Goal: Navigation & Orientation: Find specific page/section

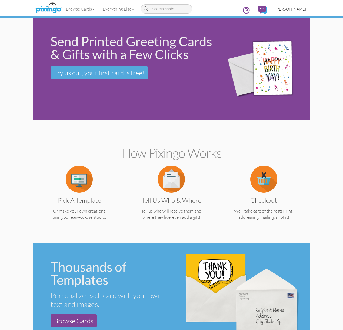
click at [284, 8] on span "[PERSON_NAME]" at bounding box center [291, 9] width 31 height 5
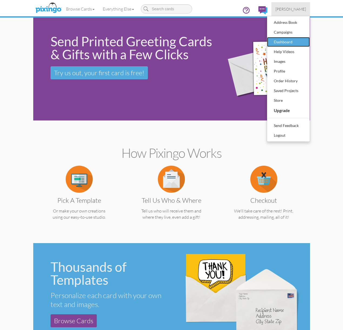
click at [281, 39] on div "Dashboard" at bounding box center [289, 42] width 32 height 8
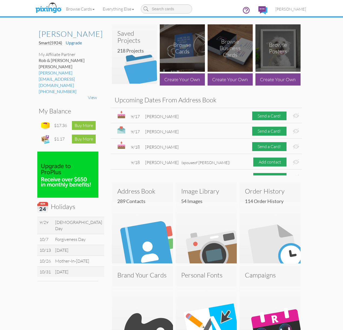
click at [132, 69] on img at bounding box center [134, 57] width 45 height 54
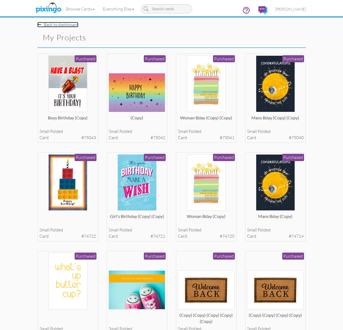
click at [62, 25] on link "Back to dashboard" at bounding box center [57, 24] width 41 height 5
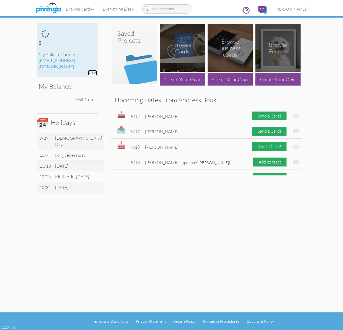
click at [92, 70] on link "View" at bounding box center [92, 72] width 9 height 5
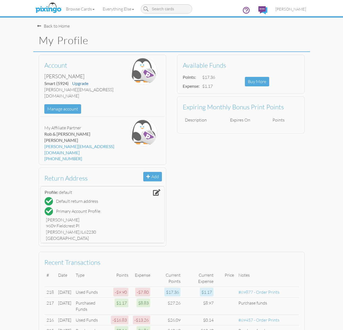
click at [51, 27] on div "Back to Home" at bounding box center [53, 26] width 32 height 6
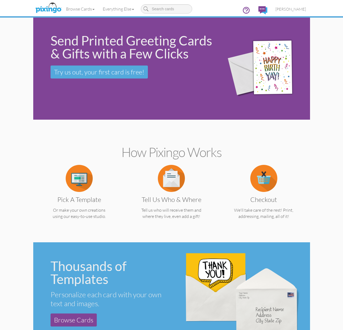
scroll to position [0, 0]
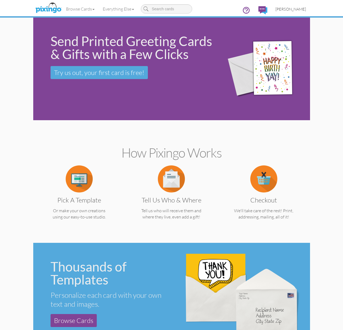
click at [301, 9] on span "[PERSON_NAME]" at bounding box center [291, 9] width 31 height 5
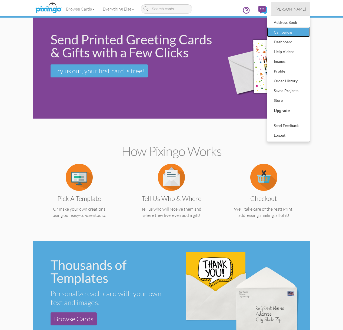
click at [287, 31] on div "Campaigns" at bounding box center [289, 32] width 32 height 8
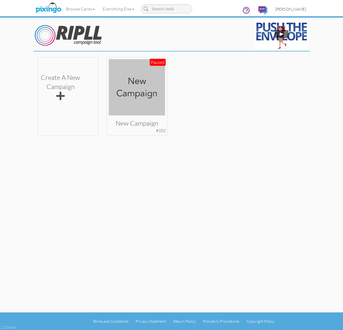
click at [292, 12] on link "[PERSON_NAME]" at bounding box center [290, 9] width 39 height 14
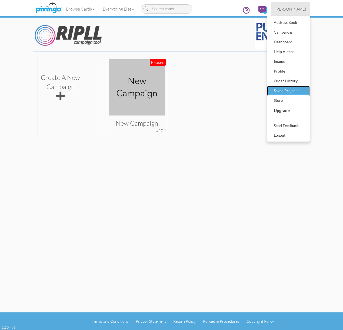
click at [293, 89] on div "Saved Projects" at bounding box center [289, 91] width 32 height 8
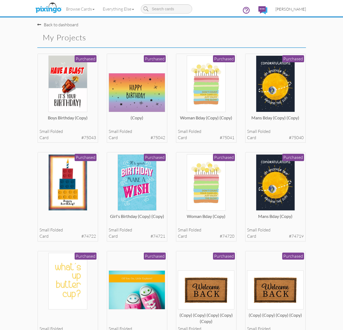
click at [290, 8] on span "[PERSON_NAME]" at bounding box center [291, 9] width 31 height 5
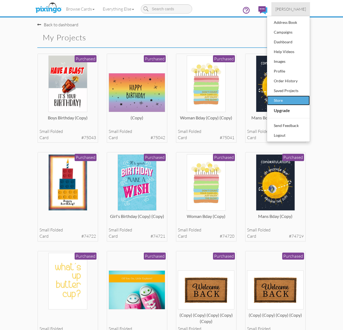
click at [287, 98] on div "Store" at bounding box center [289, 100] width 32 height 8
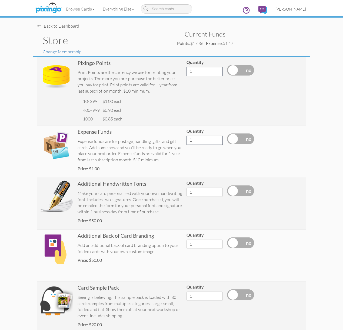
click at [288, 9] on span "[PERSON_NAME]" at bounding box center [291, 9] width 31 height 5
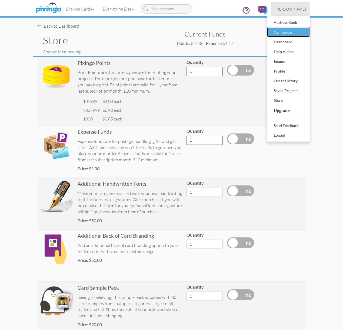
click at [287, 29] on div "Campaigns" at bounding box center [289, 32] width 32 height 8
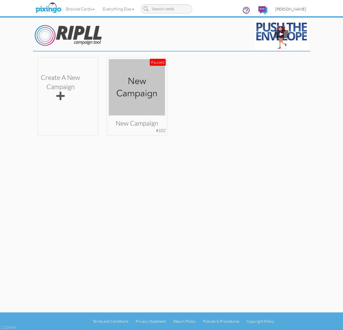
click at [288, 9] on span "[PERSON_NAME]" at bounding box center [291, 9] width 31 height 5
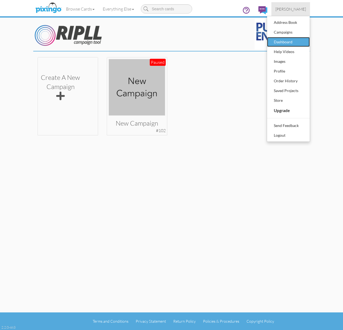
click at [286, 40] on div "Dashboard" at bounding box center [289, 42] width 32 height 8
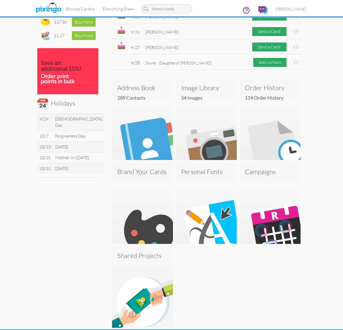
scroll to position [120, 0]
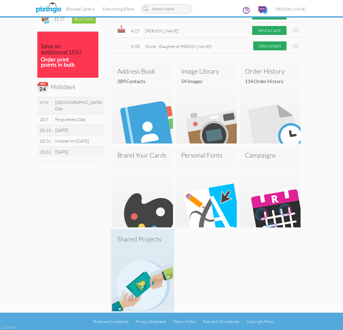
click at [139, 261] on img at bounding box center [142, 280] width 61 height 61
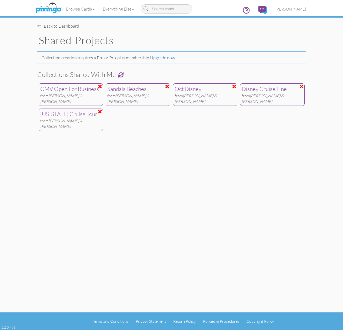
click at [69, 111] on div "[US_STATE] Cruise Tour" at bounding box center [70, 114] width 61 height 8
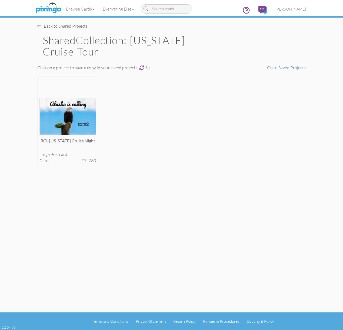
click at [69, 111] on img at bounding box center [67, 116] width 57 height 37
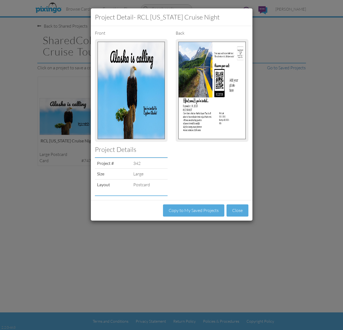
click at [209, 126] on img at bounding box center [211, 90] width 67 height 97
click at [240, 213] on button "Close" at bounding box center [238, 210] width 22 height 12
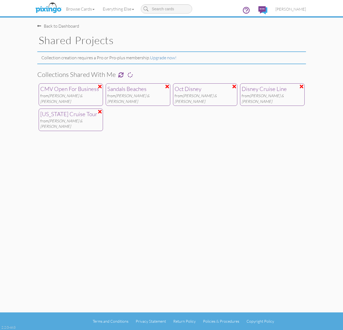
click at [260, 94] on span "[PERSON_NAME] & [PERSON_NAME]" at bounding box center [263, 98] width 42 height 10
click at [206, 90] on div "Oct Disney" at bounding box center [205, 89] width 61 height 8
click at [133, 96] on span "[PERSON_NAME] & [PERSON_NAME]" at bounding box center [128, 98] width 42 height 10
